Goal: Information Seeking & Learning: Learn about a topic

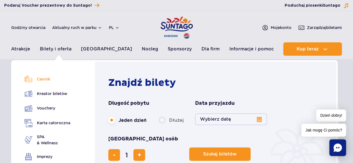
click at [45, 76] on link "Cennik" at bounding box center [48, 79] width 46 height 8
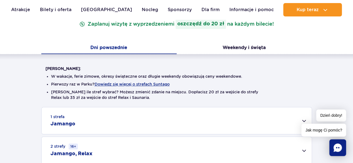
scroll to position [104, 0]
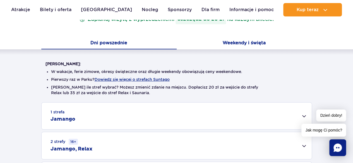
click at [241, 40] on button "Weekendy i święta" at bounding box center [243, 44] width 135 height 12
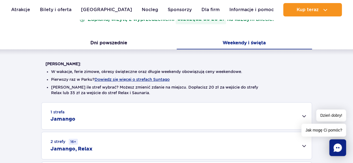
click at [241, 40] on button "Weekendy i święta" at bounding box center [243, 44] width 135 height 12
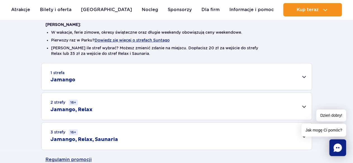
scroll to position [174, 0]
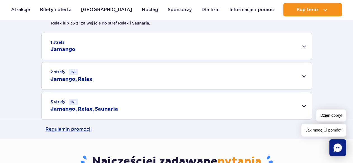
click at [304, 44] on div "1 strefa Jamango" at bounding box center [177, 46] width 270 height 27
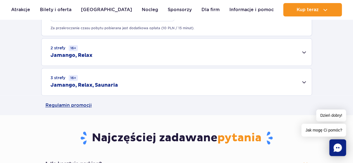
scroll to position [411, 0]
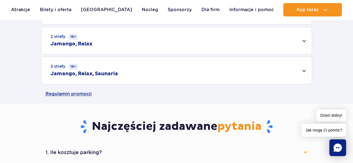
click at [304, 39] on div "2 strefy 16+ Jamango, Relax" at bounding box center [177, 40] width 270 height 27
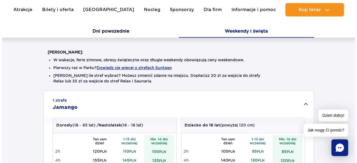
scroll to position [110, 0]
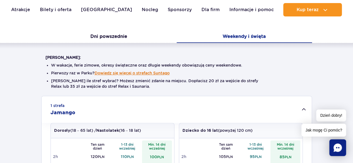
click at [136, 71] on button "Dowiedz się więcej o strefach Suntago" at bounding box center [131, 73] width 75 height 4
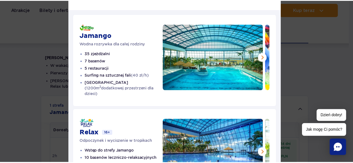
scroll to position [0, 0]
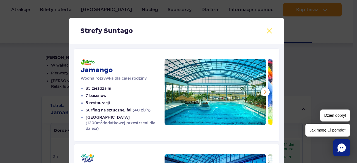
click at [266, 31] on button at bounding box center [269, 31] width 7 height 7
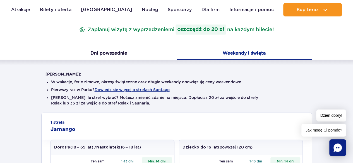
scroll to position [88, 0]
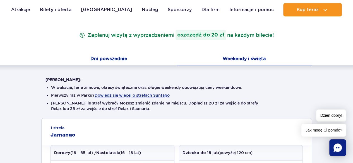
click at [107, 56] on button "Dni powszednie" at bounding box center [108, 60] width 135 height 12
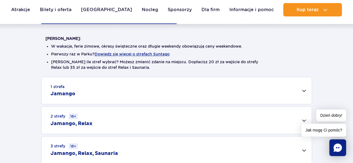
scroll to position [133, 0]
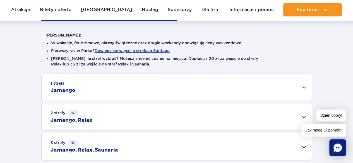
click at [303, 86] on div "1 strefa Jamango" at bounding box center [177, 87] width 270 height 27
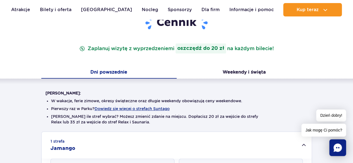
scroll to position [73, 0]
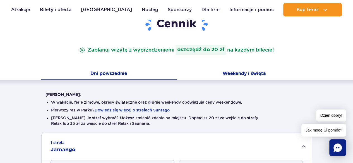
click at [246, 72] on button "Weekendy i święta" at bounding box center [243, 74] width 135 height 12
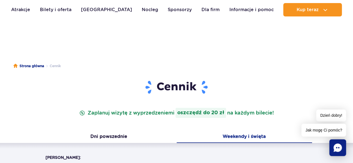
scroll to position [0, 0]
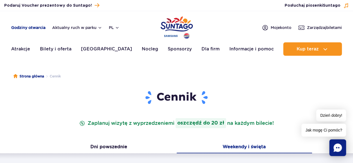
click at [35, 26] on link "Godziny otwarcia" at bounding box center [28, 28] width 34 height 6
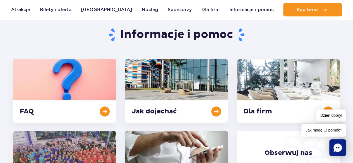
scroll to position [33, 0]
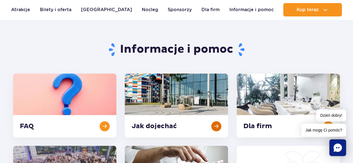
click at [156, 127] on link at bounding box center [176, 106] width 103 height 64
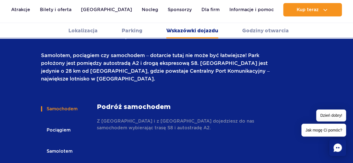
scroll to position [801, 0]
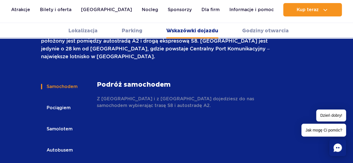
click at [62, 102] on button "Pociągiem" at bounding box center [58, 108] width 34 height 12
